Goal: Task Accomplishment & Management: Use online tool/utility

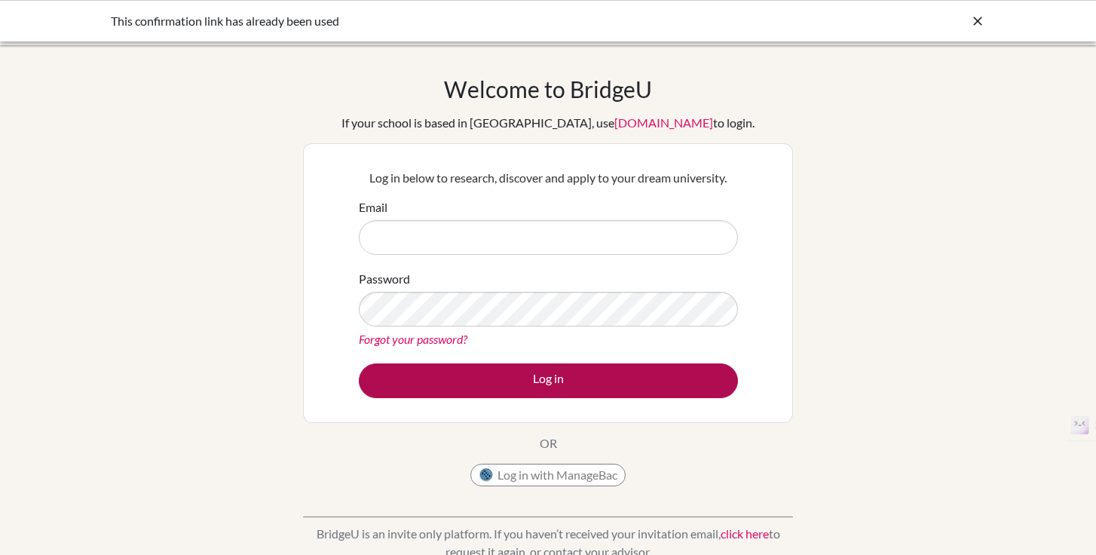
type input "[EMAIL_ADDRESS][DOMAIN_NAME]"
click at [507, 379] on button "Log in" at bounding box center [548, 380] width 379 height 35
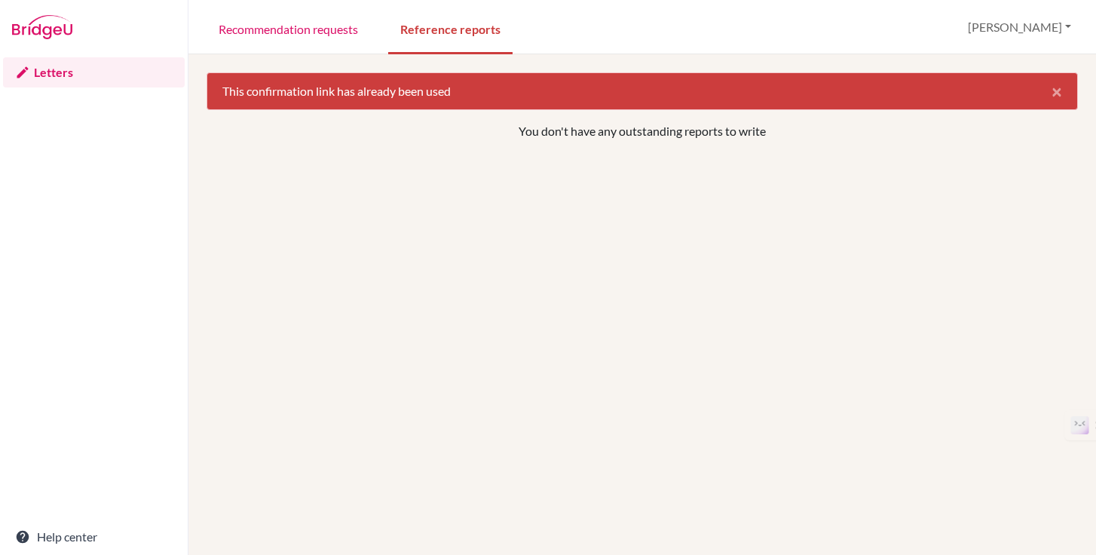
click at [45, 69] on link "Letters" at bounding box center [94, 72] width 182 height 30
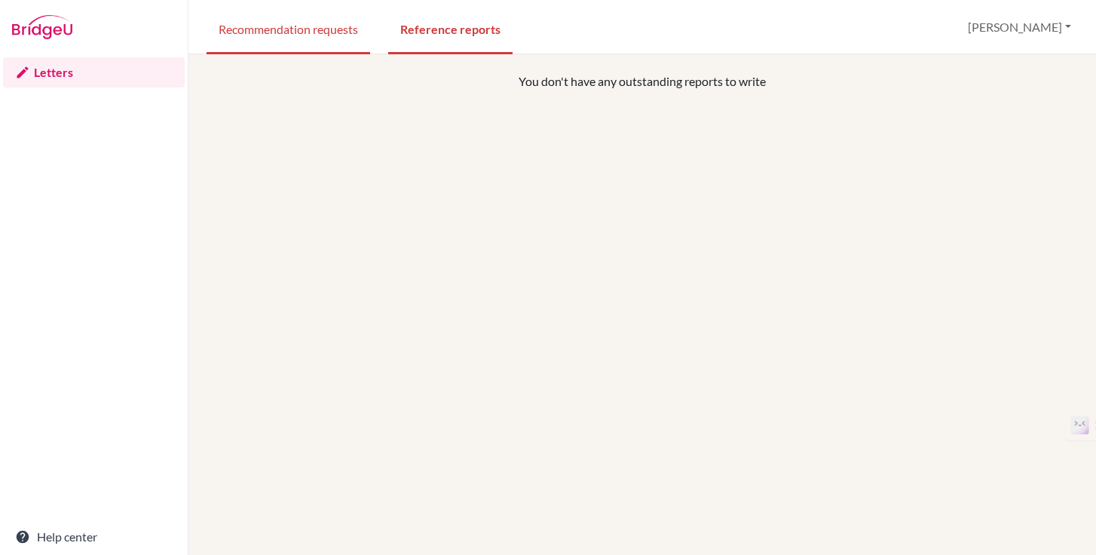
click at [262, 32] on link "Recommendation requests" at bounding box center [288, 28] width 164 height 52
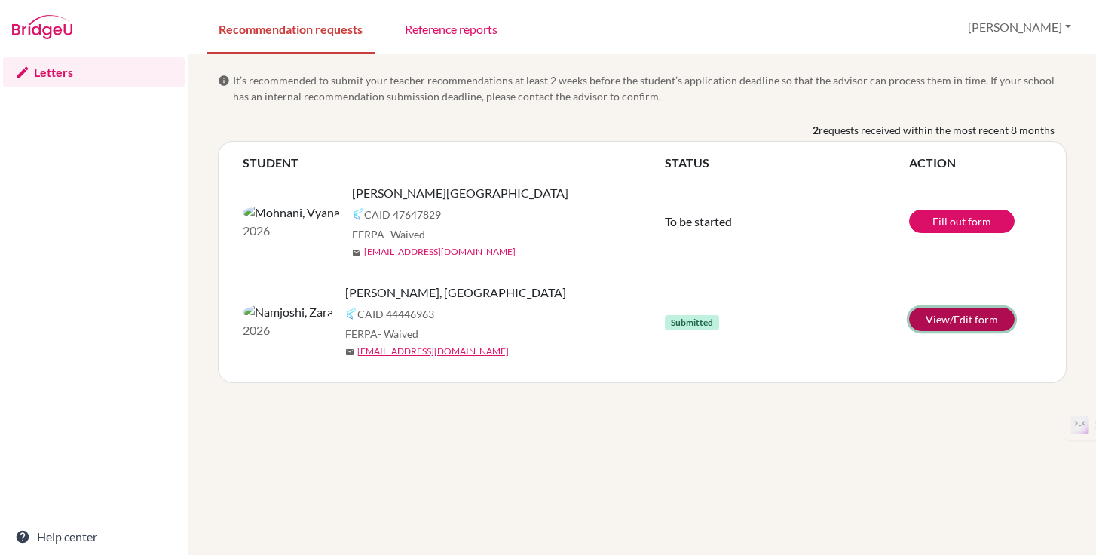
click at [967, 322] on link "View/Edit form" at bounding box center [962, 318] width 106 height 23
